Goal: Task Accomplishment & Management: Use online tool/utility

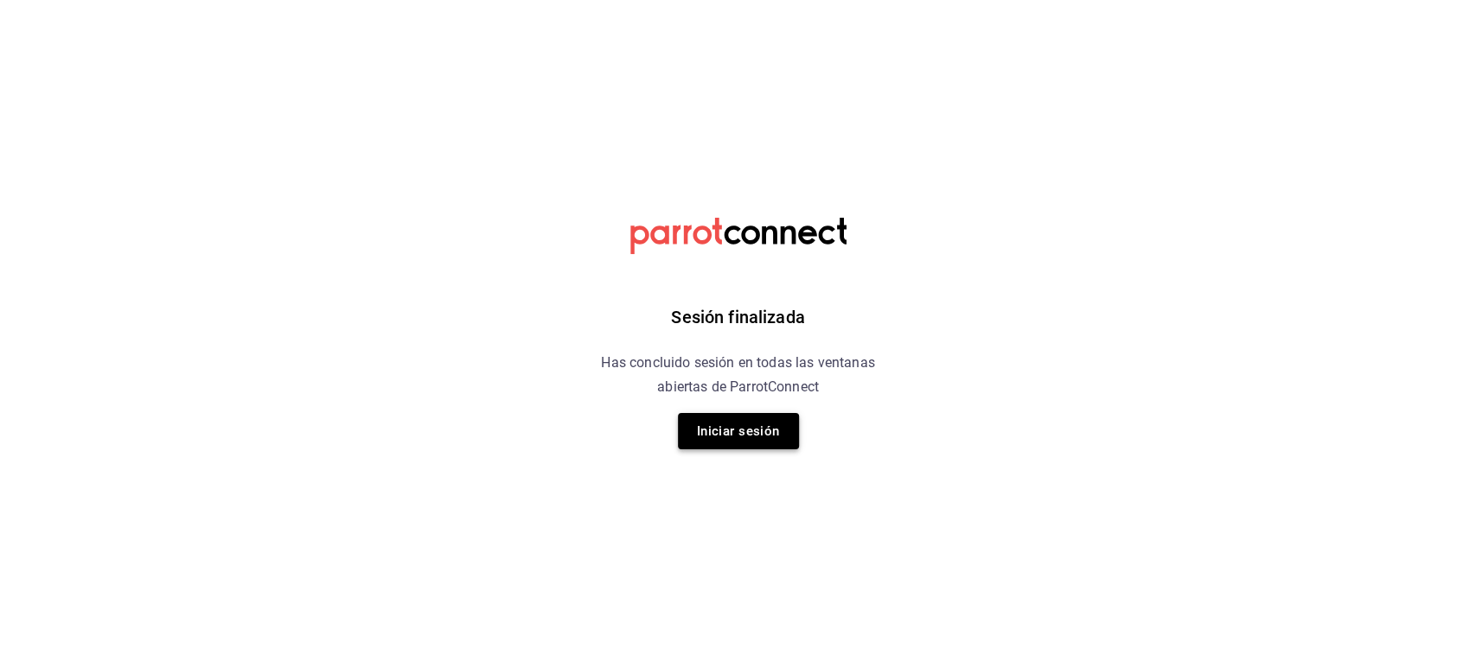
click at [734, 434] on button "Iniciar sesión" at bounding box center [738, 431] width 121 height 36
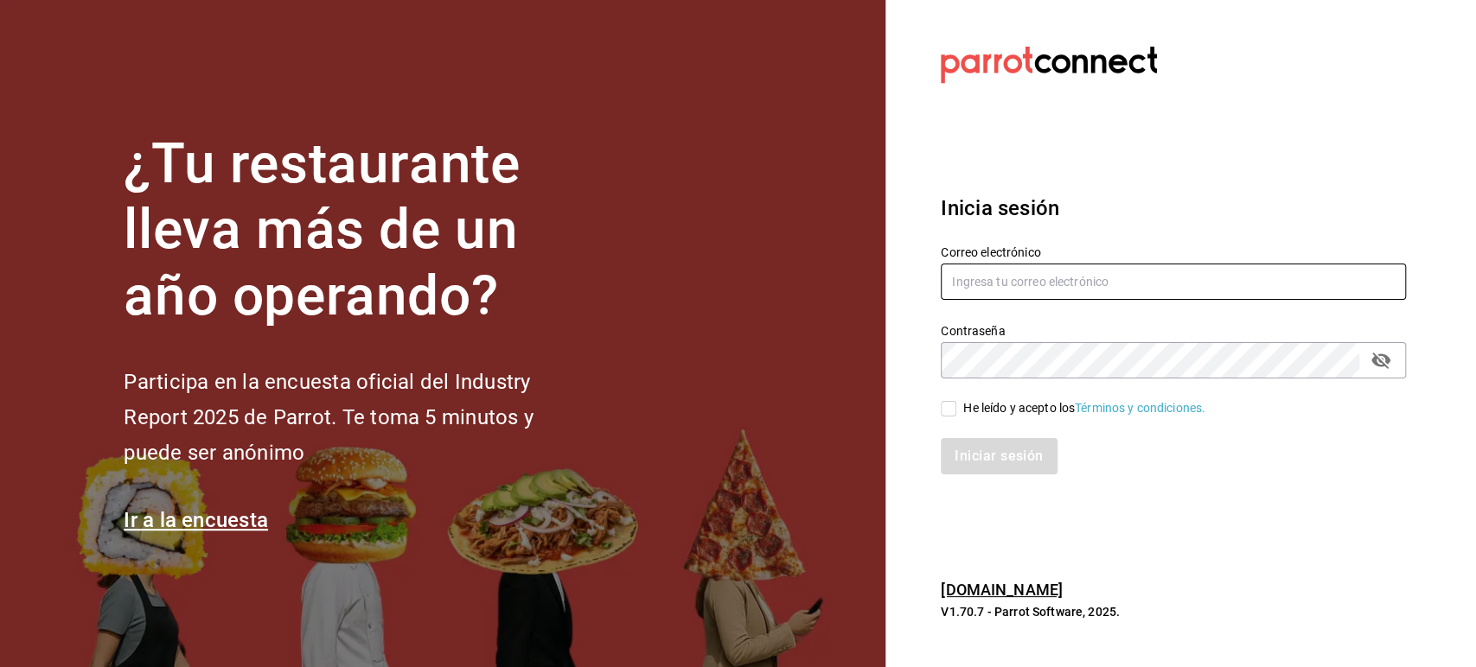
type input "omar.cid@cofkicafe.com"
click at [961, 414] on span "He leído y acepto los Términos y condiciones." at bounding box center [1080, 408] width 249 height 18
click at [956, 414] on input "He leído y acepto los Términos y condiciones." at bounding box center [949, 409] width 16 height 16
checkbox input "true"
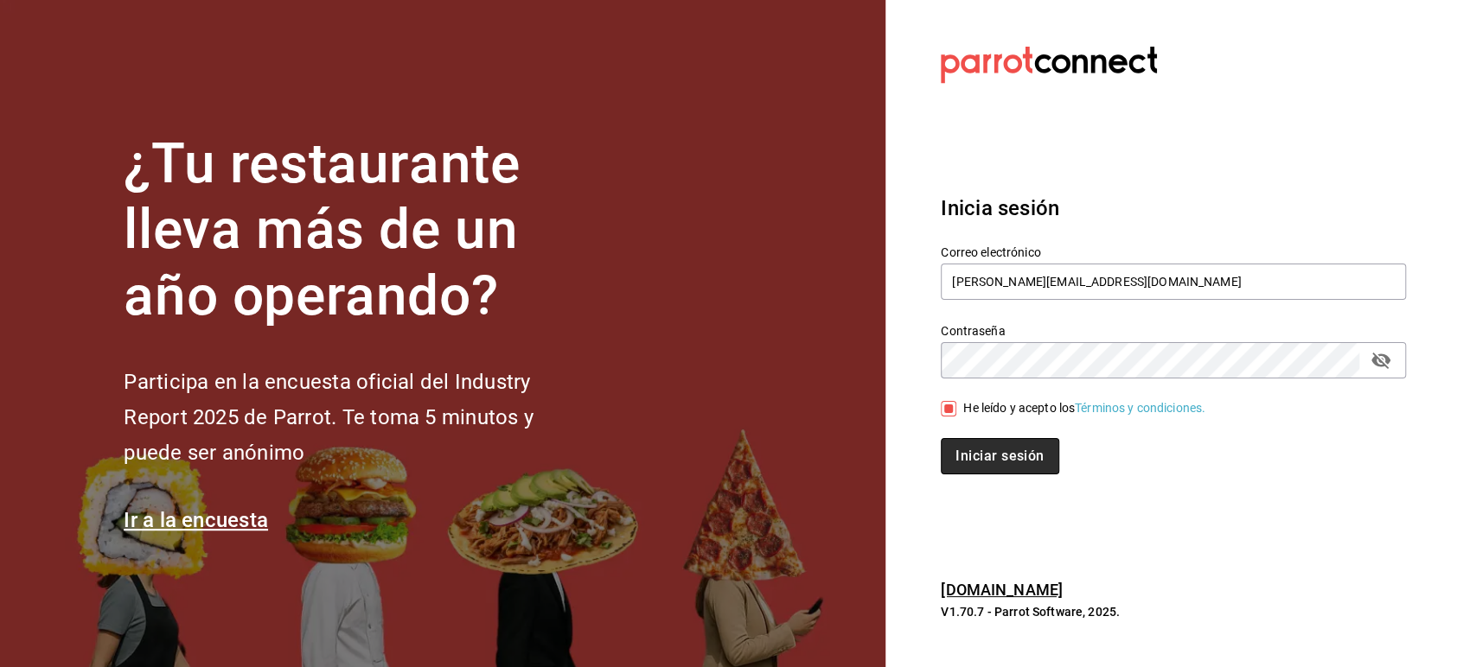
click at [999, 466] on button "Iniciar sesión" at bounding box center [1000, 456] width 118 height 36
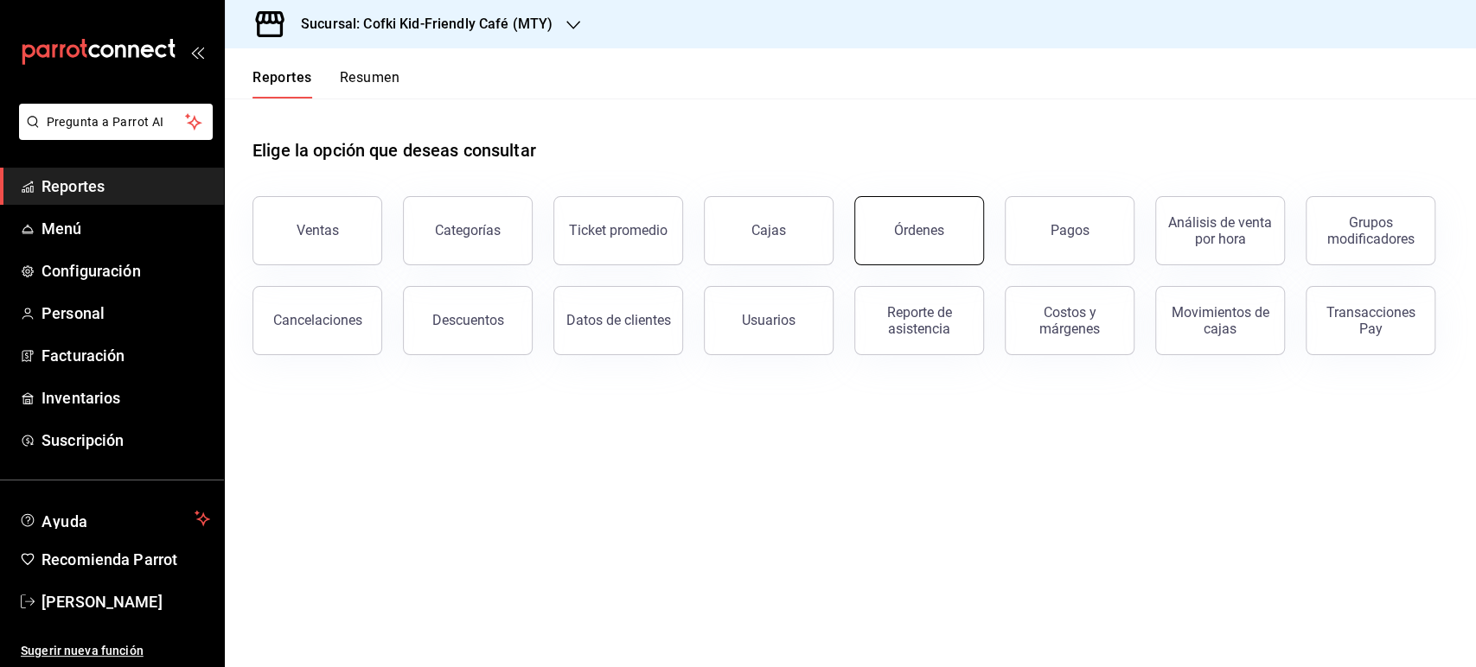
click at [922, 236] on div "Órdenes" at bounding box center [919, 230] width 50 height 16
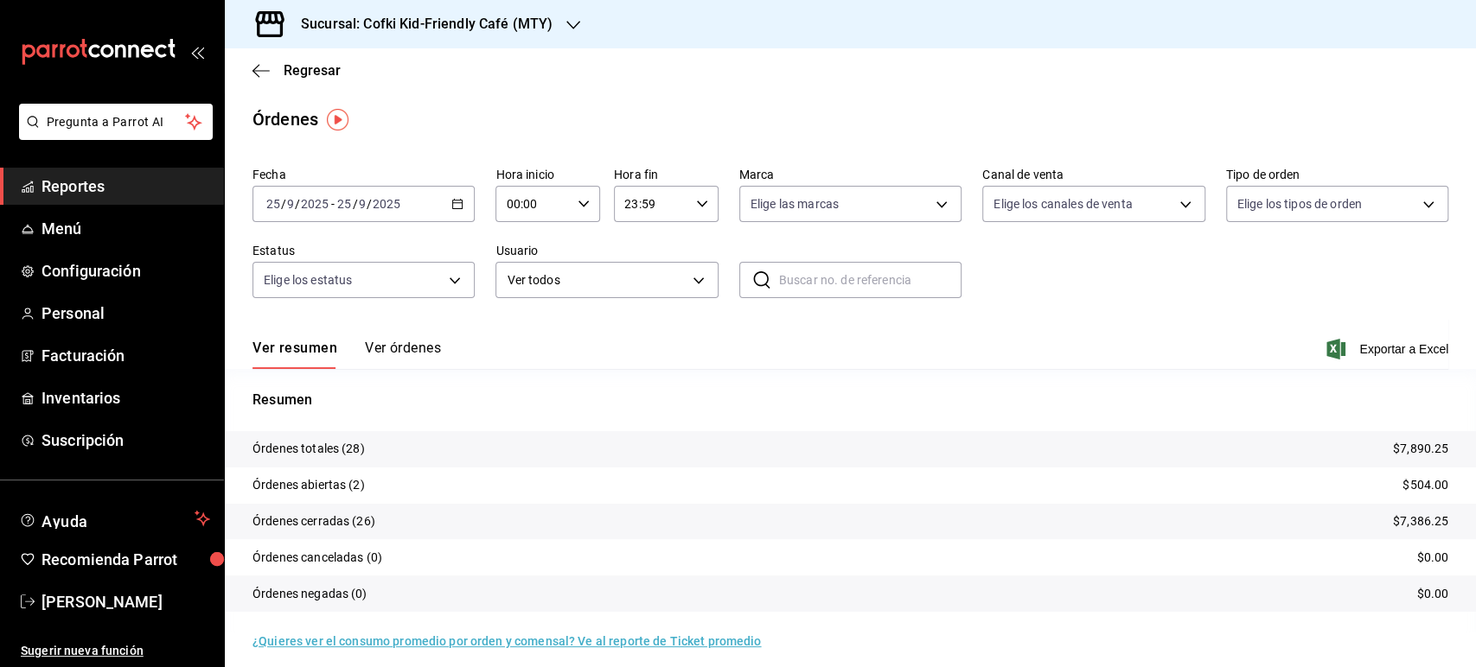
click at [520, 22] on h3 "Sucursal: Cofki Kid-Friendly Café (MTY)" at bounding box center [419, 24] width 265 height 21
click at [420, 106] on div "Cofki Cafe ([GEOGRAPHIC_DATA])" at bounding box center [355, 114] width 232 height 18
click at [439, 341] on button "Ver órdenes" at bounding box center [403, 354] width 76 height 29
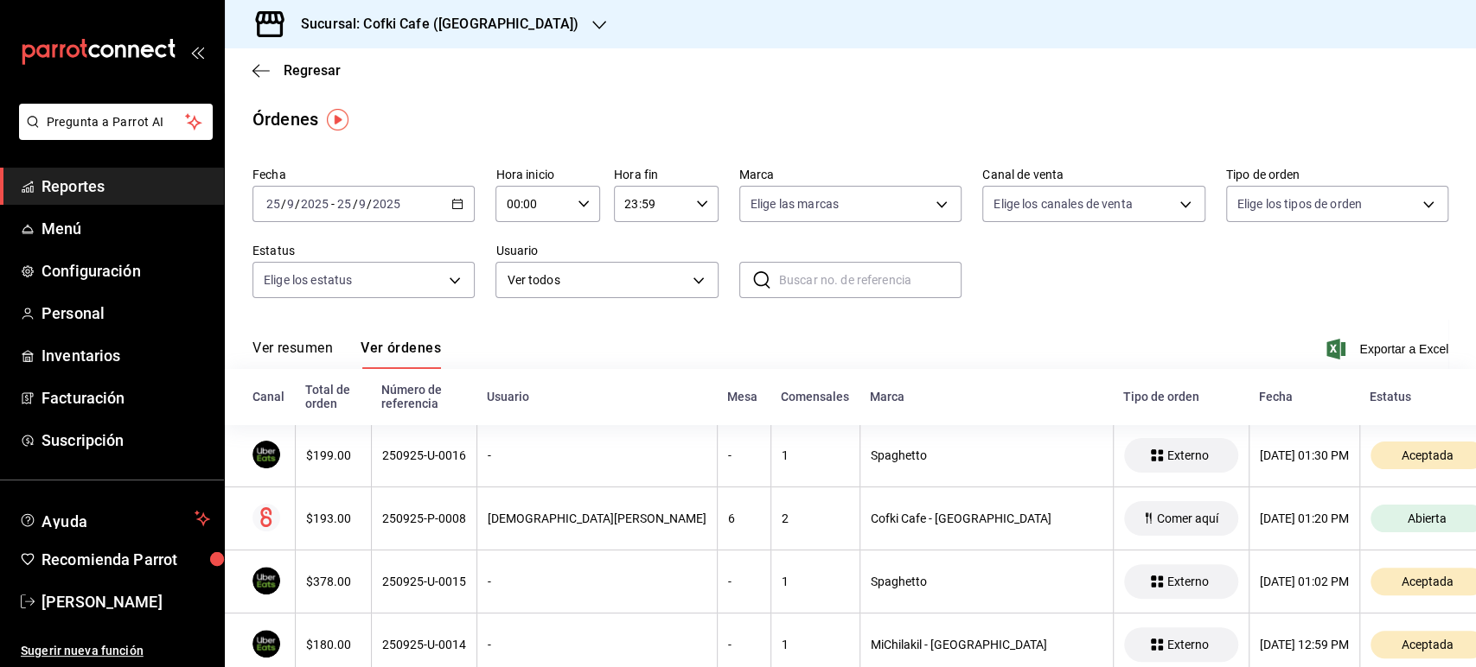
click at [336, 211] on input "25" at bounding box center [344, 204] width 16 height 14
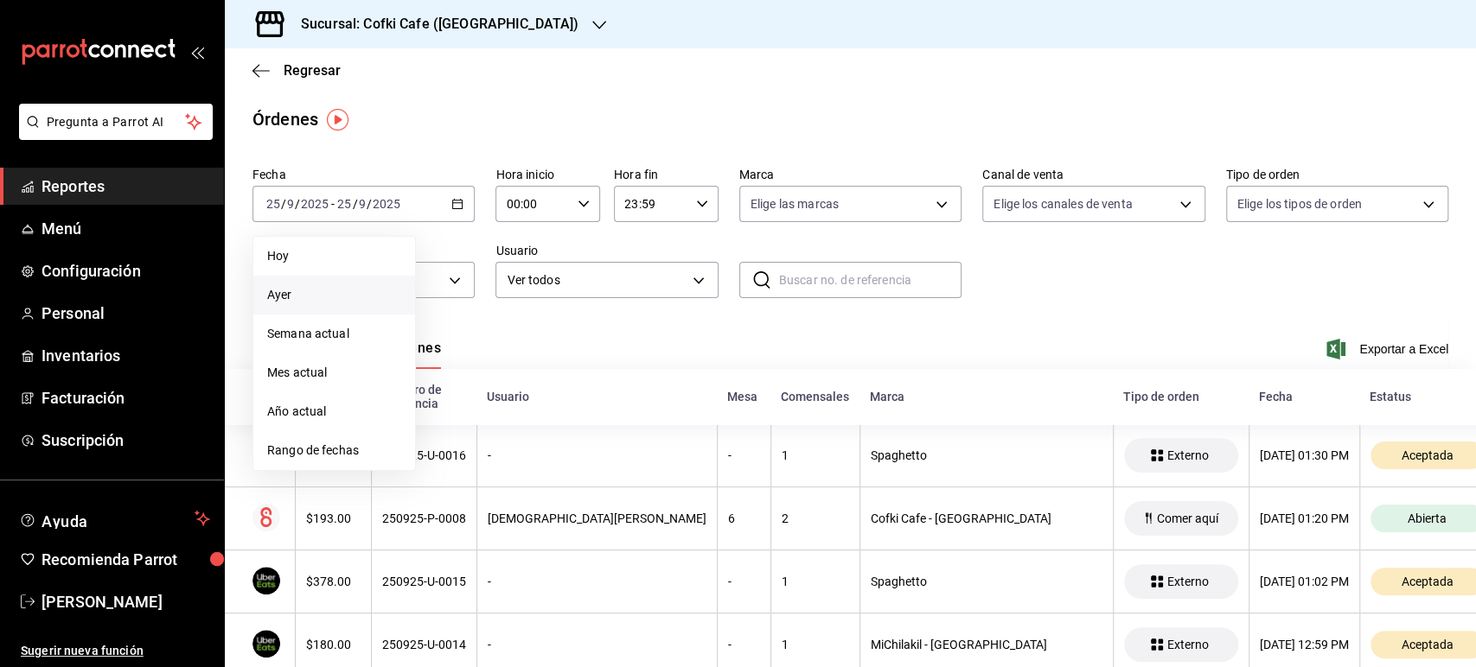
click at [299, 300] on span "Ayer" at bounding box center [334, 295] width 134 height 18
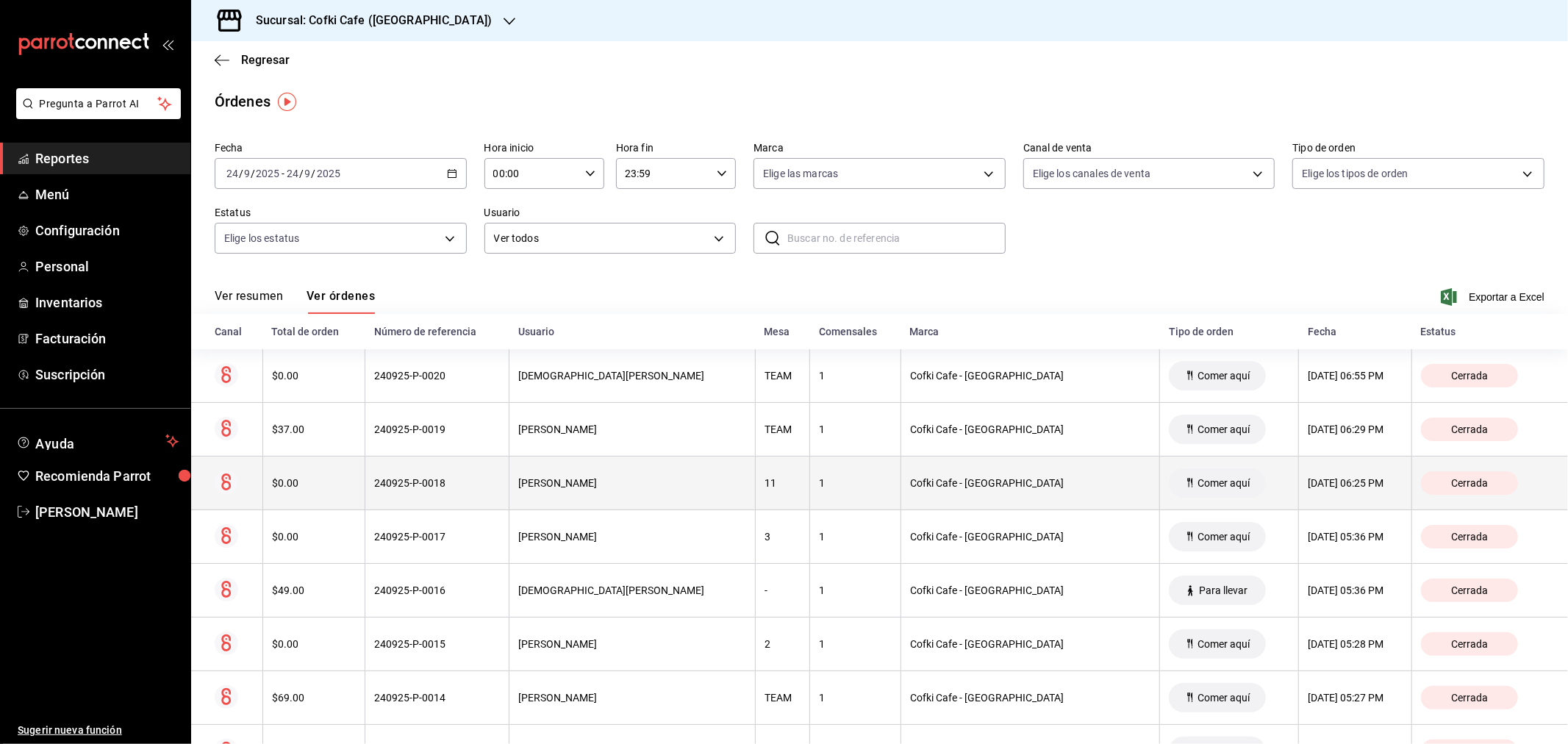
click at [295, 486] on div "$0.00" at bounding box center [314, 483] width 84 height 12
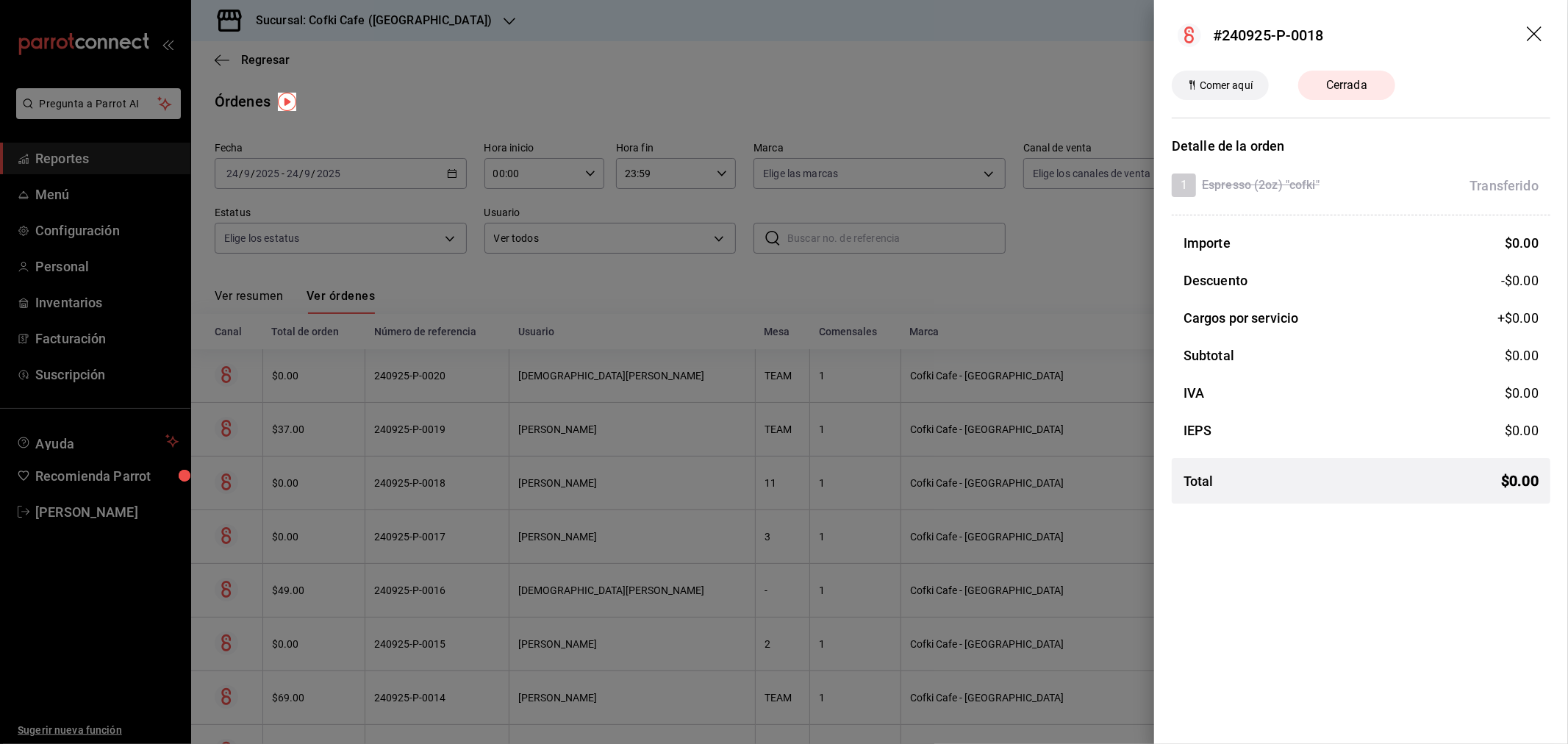
click at [296, 513] on div at bounding box center [784, 372] width 1568 height 744
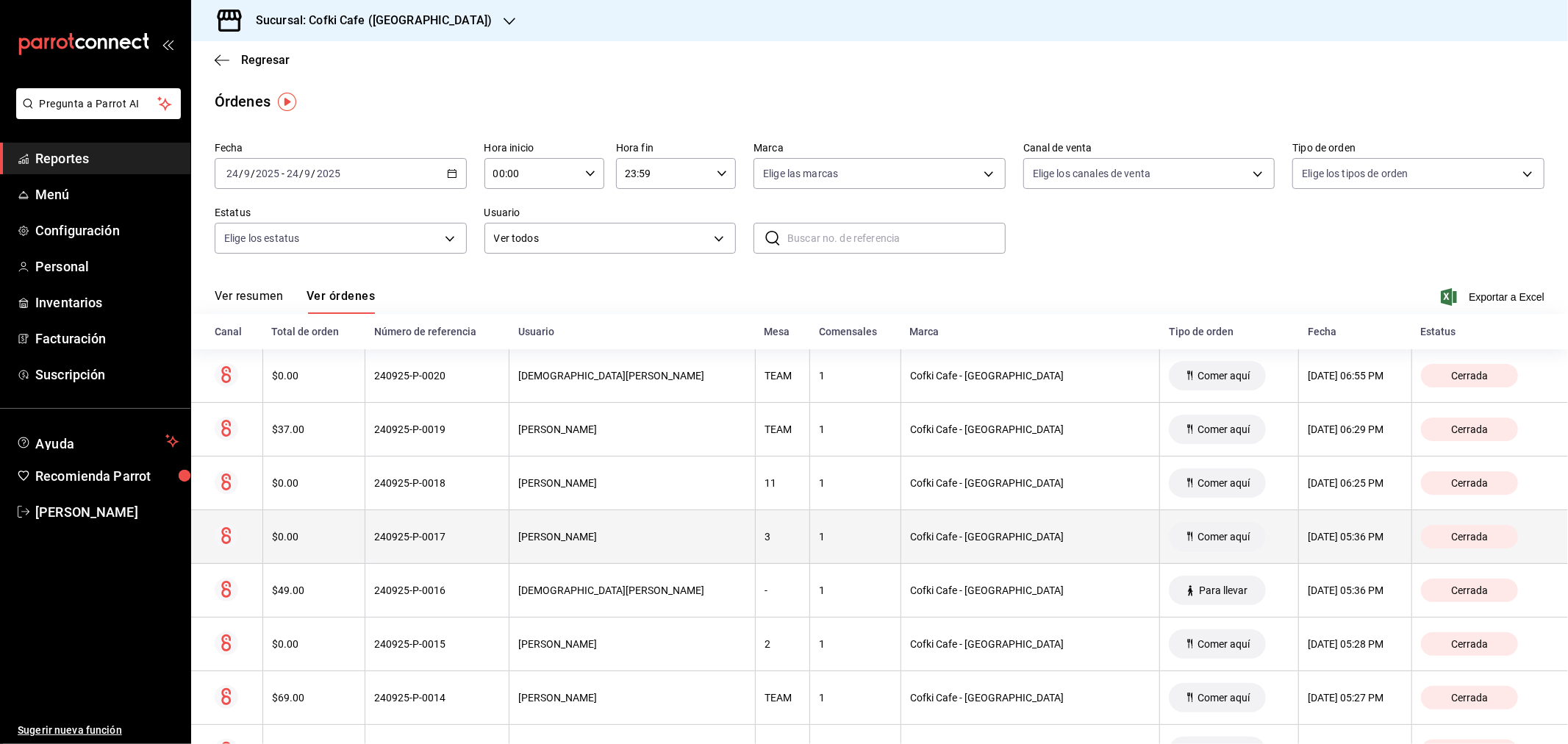
click at [306, 530] on th "$0.00" at bounding box center [314, 537] width 102 height 54
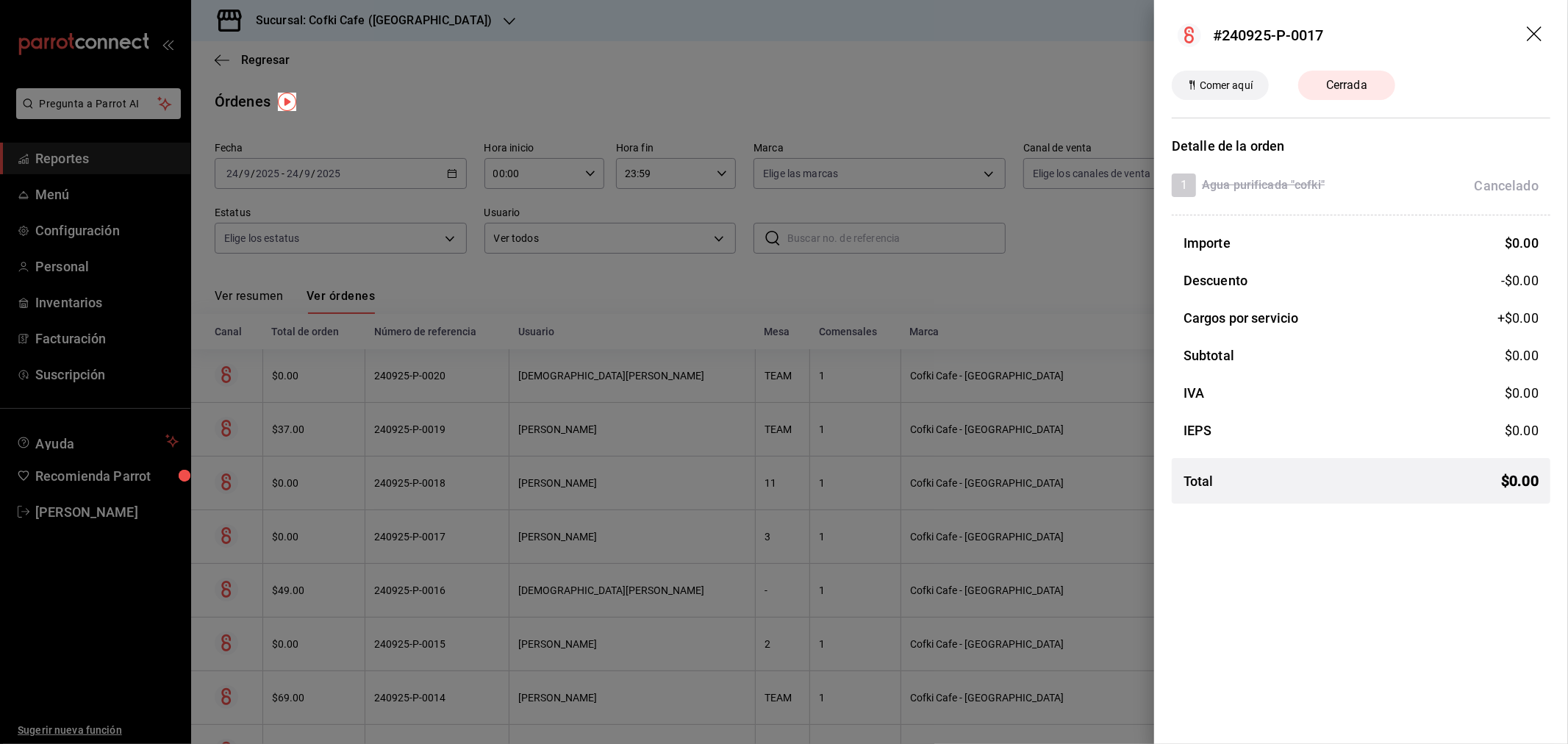
click at [324, 535] on div at bounding box center [784, 372] width 1568 height 744
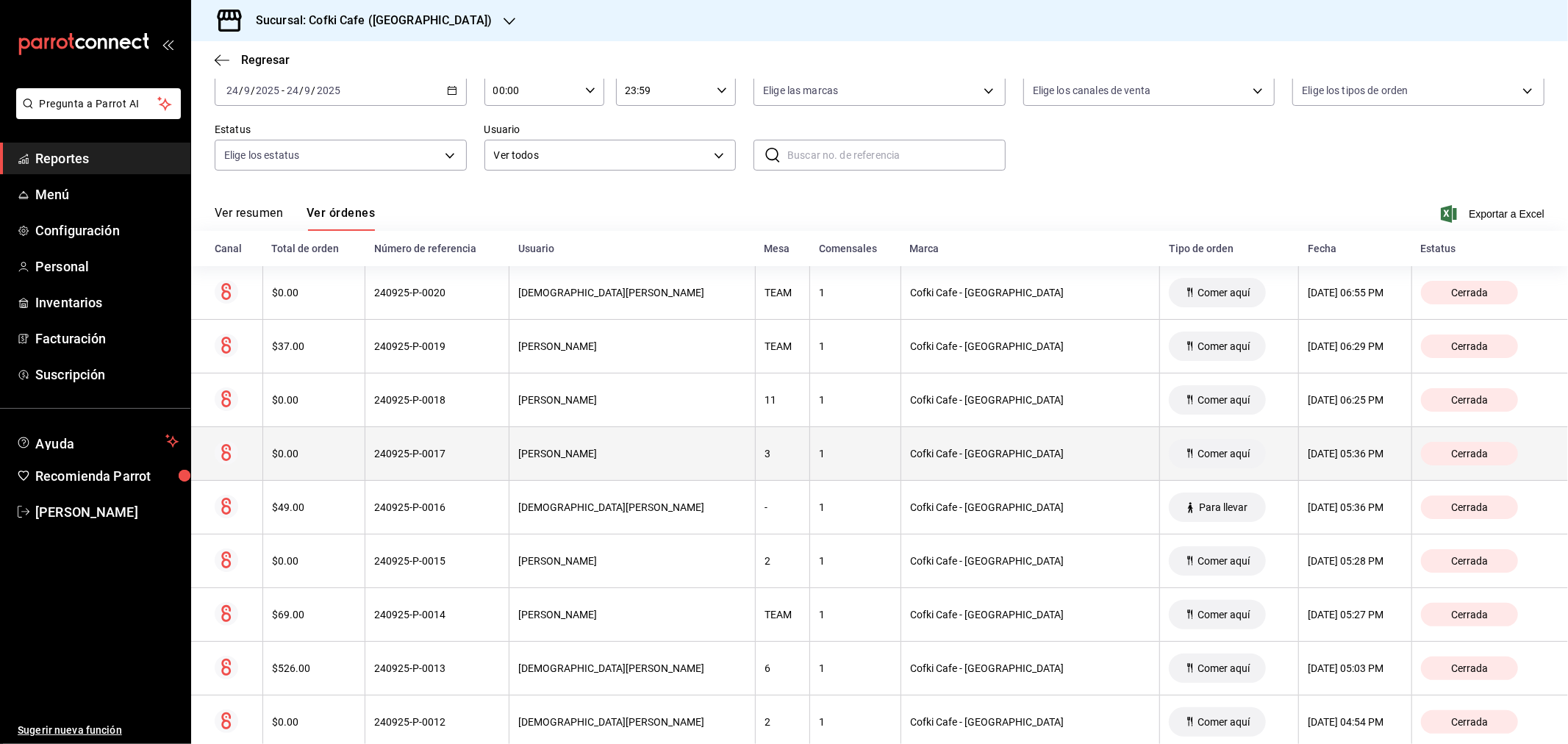
scroll to position [163, 0]
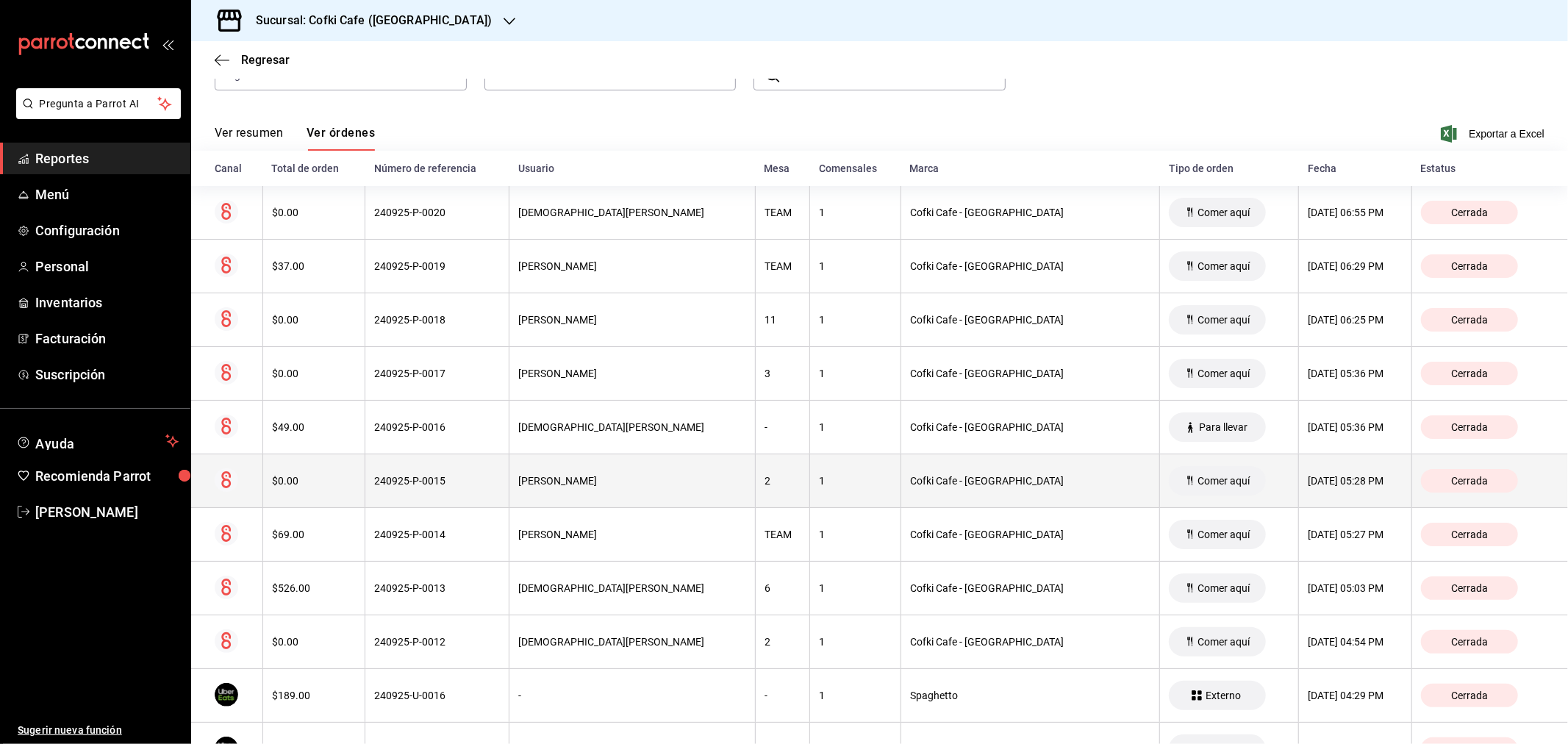
click at [312, 478] on div "$0.00" at bounding box center [314, 480] width 84 height 12
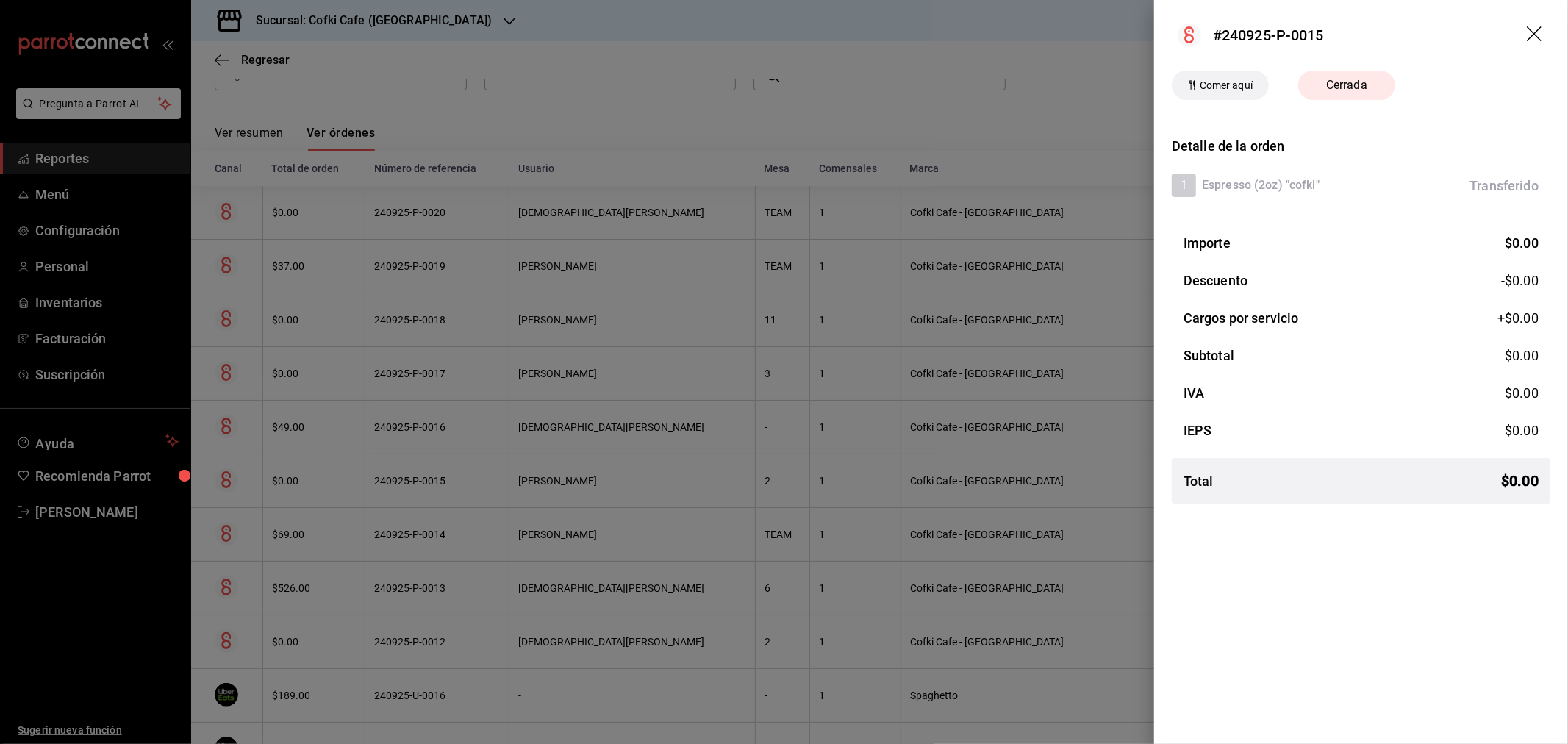
click at [312, 478] on div at bounding box center [784, 372] width 1568 height 744
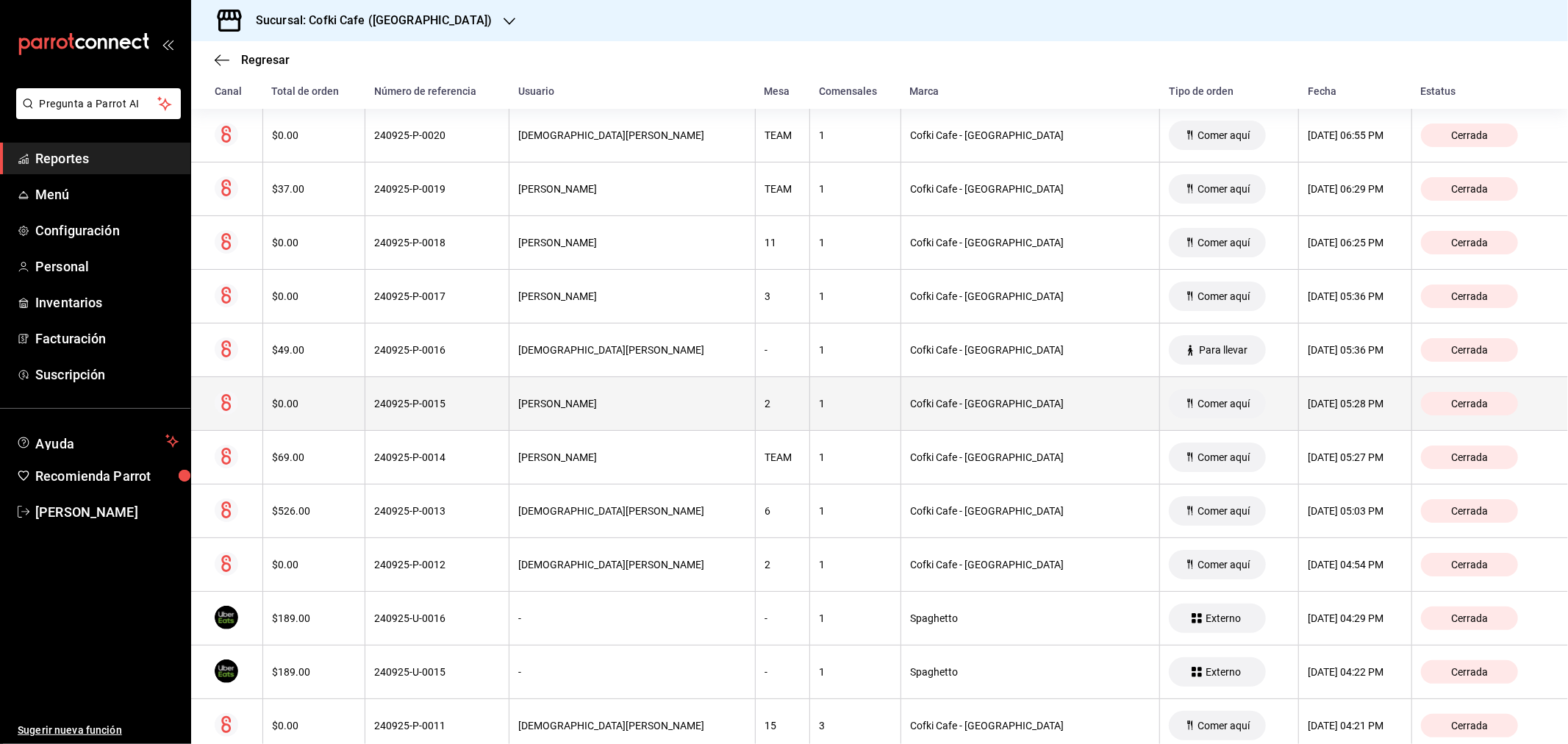
scroll to position [327, 0]
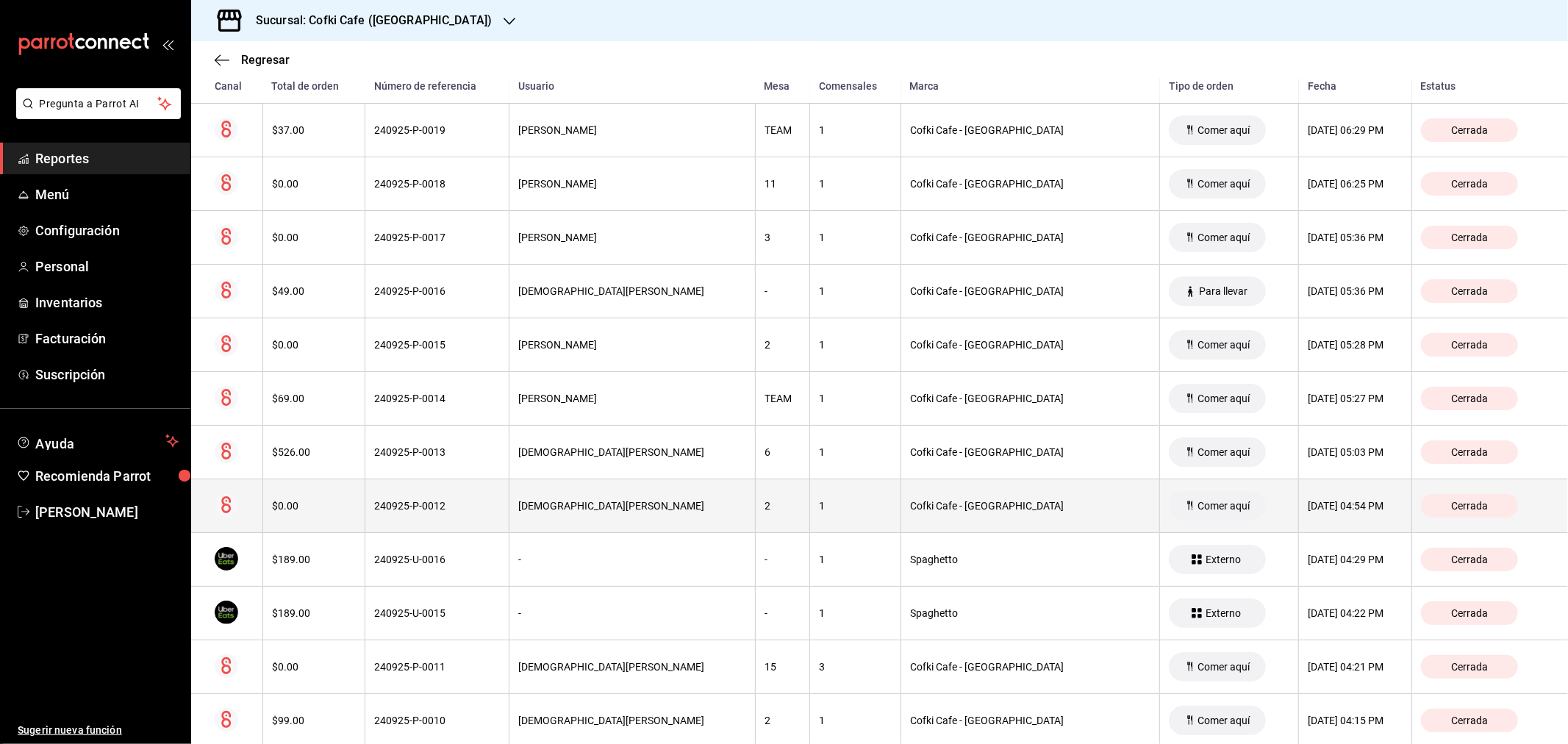
click at [309, 497] on th "$0.00" at bounding box center [314, 506] width 102 height 54
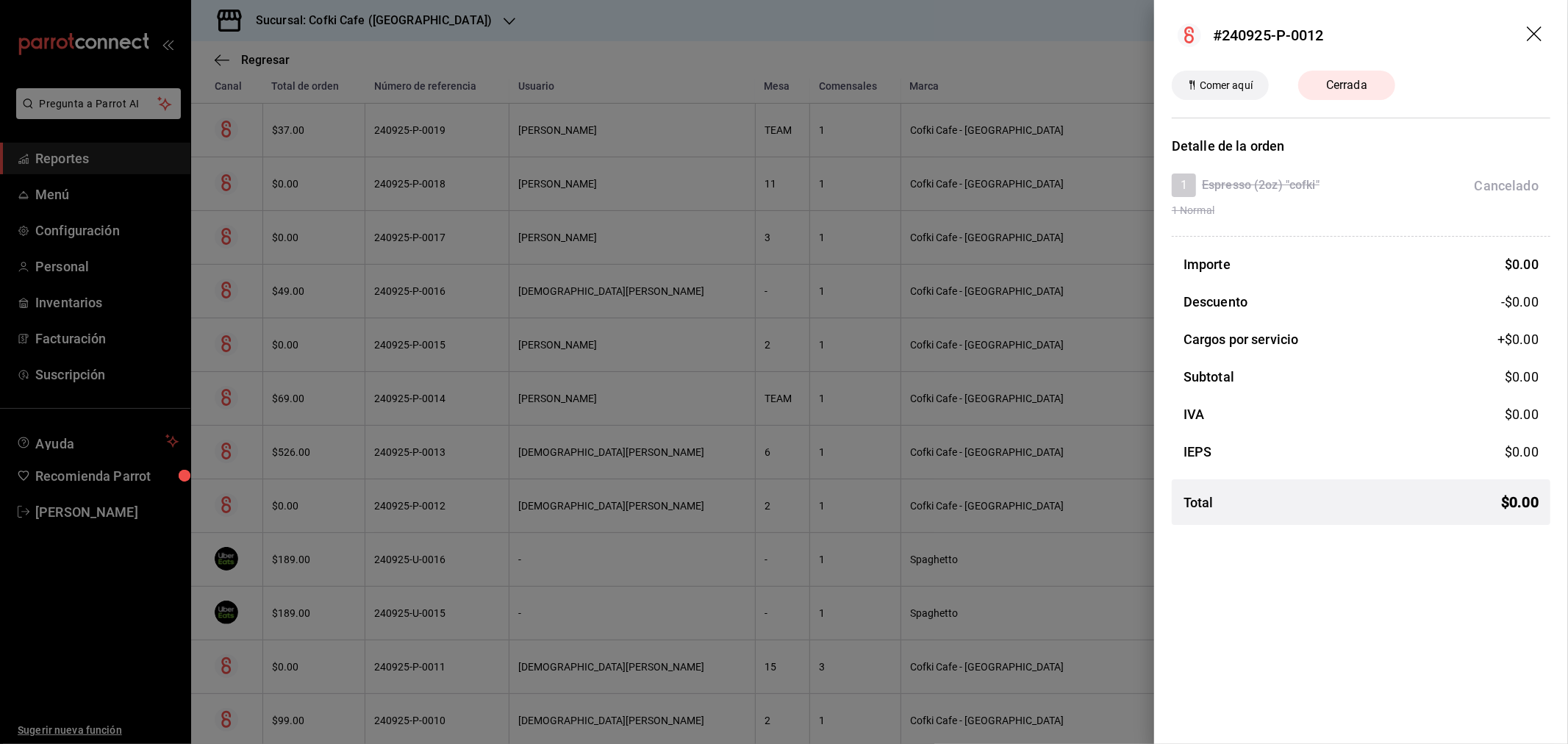
click at [309, 497] on div at bounding box center [784, 372] width 1568 height 744
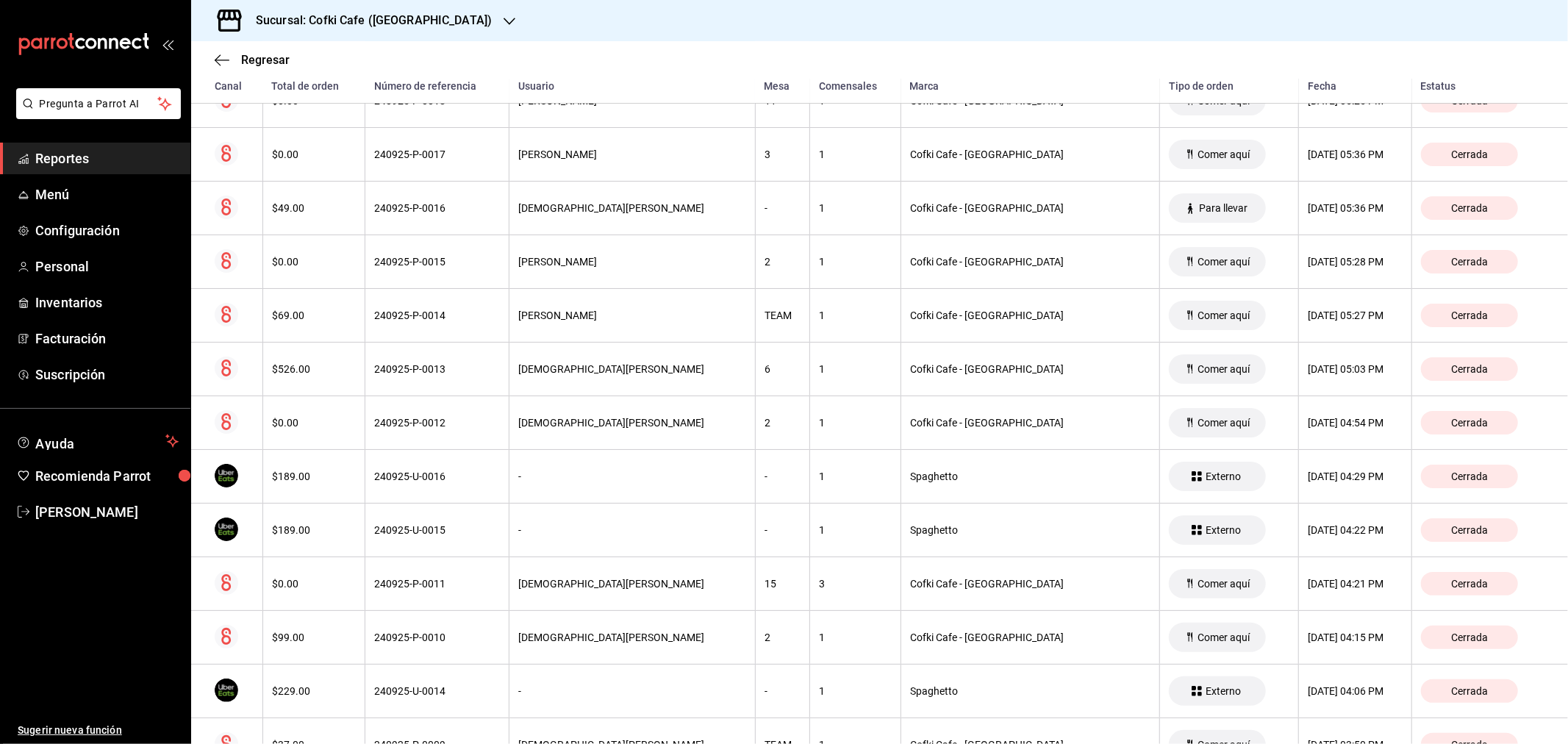
scroll to position [490, 0]
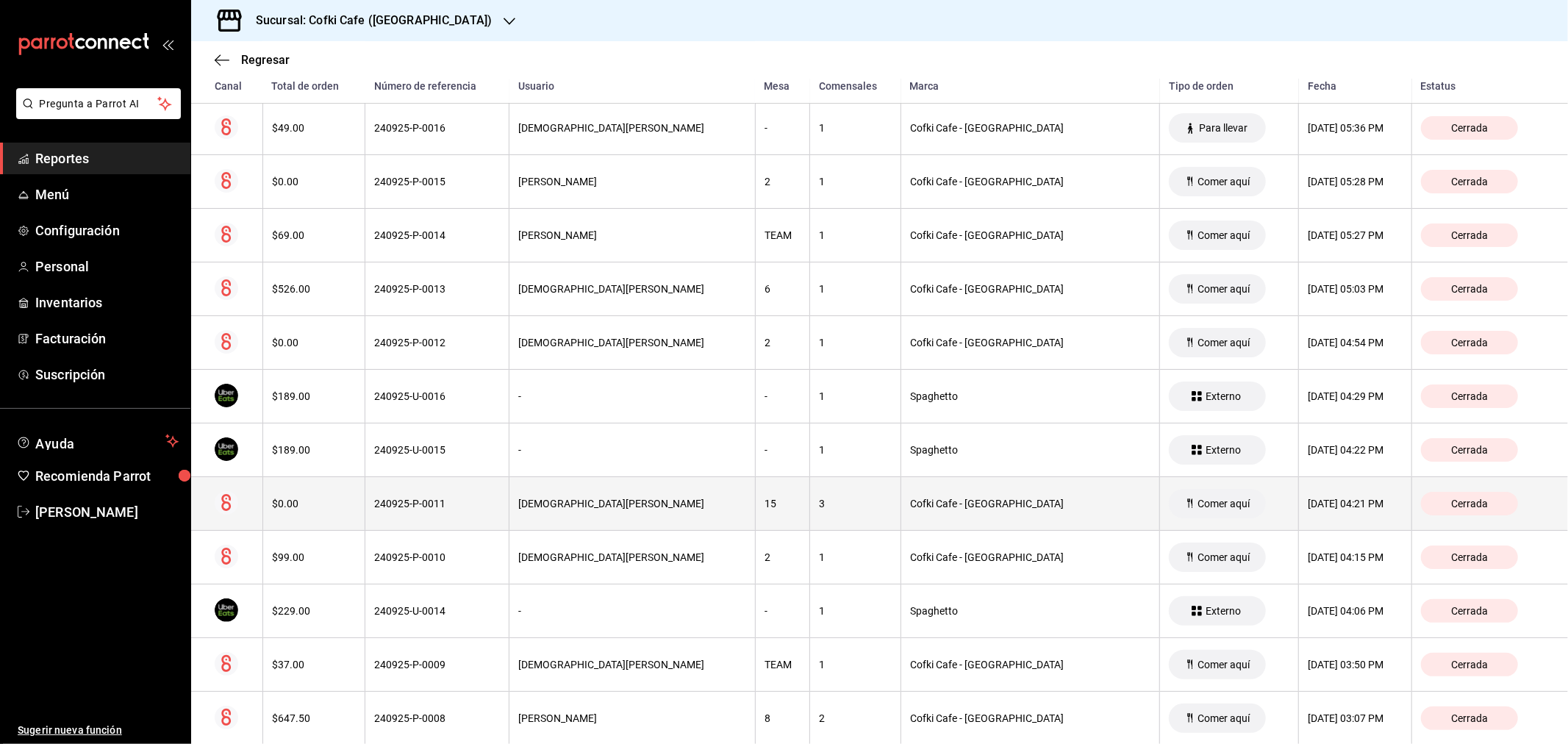
click at [307, 508] on div "$0.00" at bounding box center [314, 503] width 84 height 12
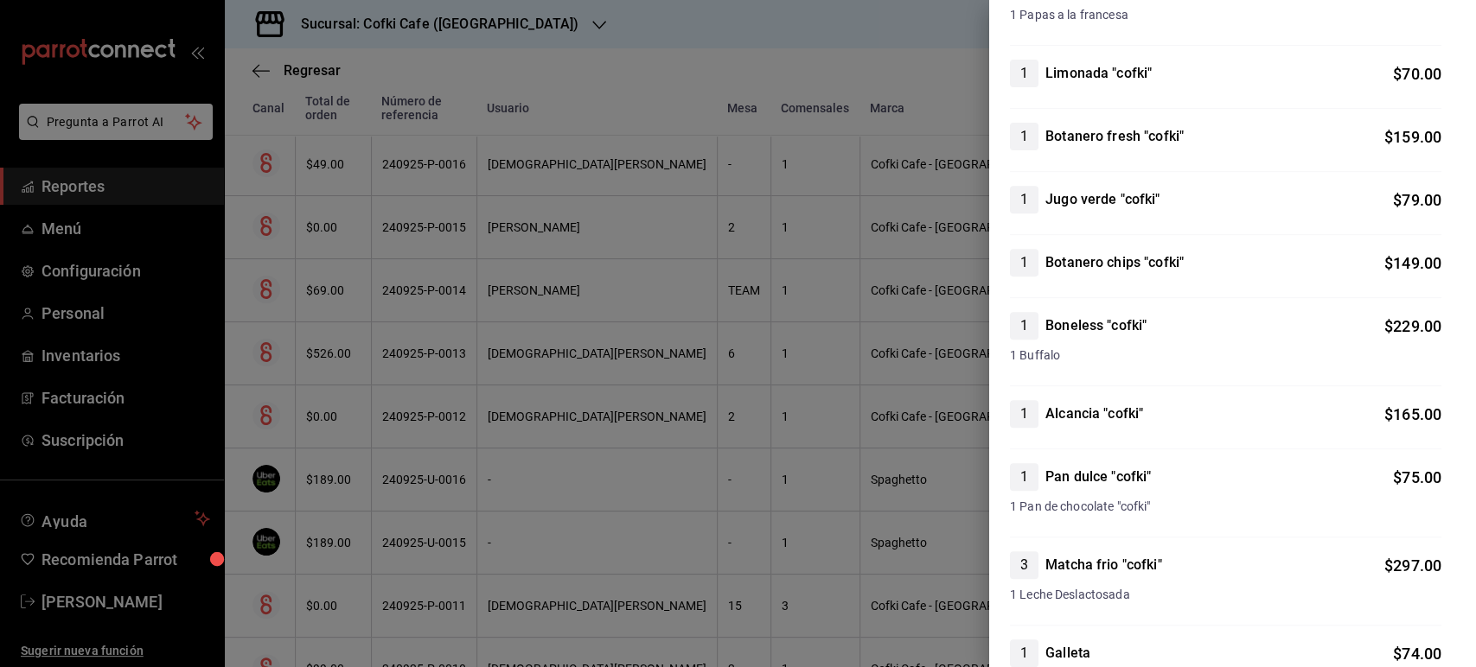
scroll to position [384, 0]
click at [756, 235] on div at bounding box center [738, 333] width 1476 height 667
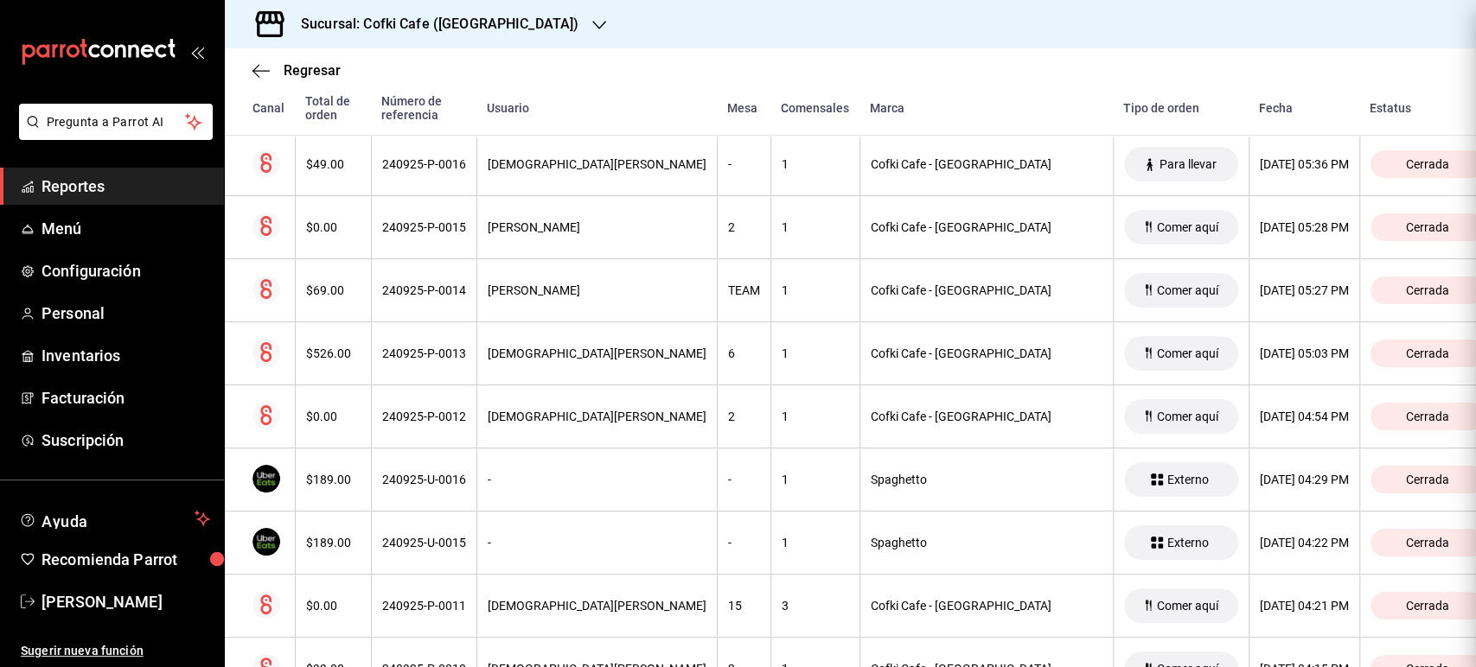
scroll to position [0, 0]
